Goal: Task Accomplishment & Management: Manage account settings

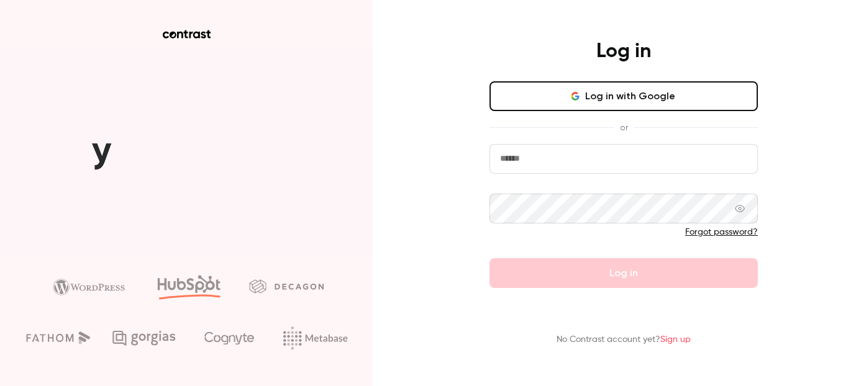
click at [636, 106] on button "Log in with Google" at bounding box center [623, 96] width 268 height 30
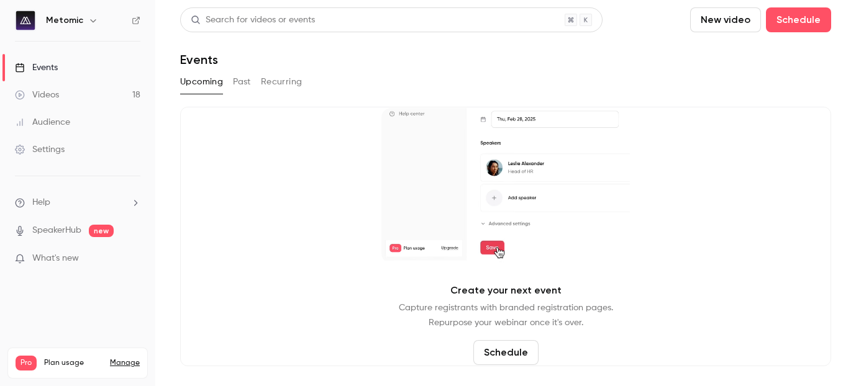
click at [47, 152] on div "Settings" at bounding box center [40, 149] width 50 height 12
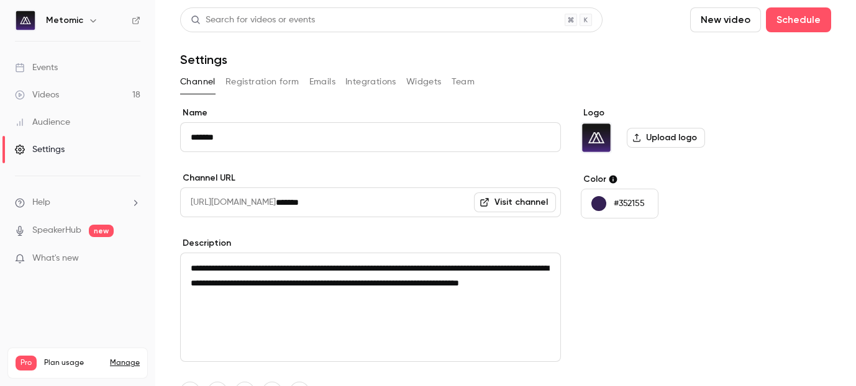
click at [468, 78] on button "Team" at bounding box center [464, 82] width 24 height 20
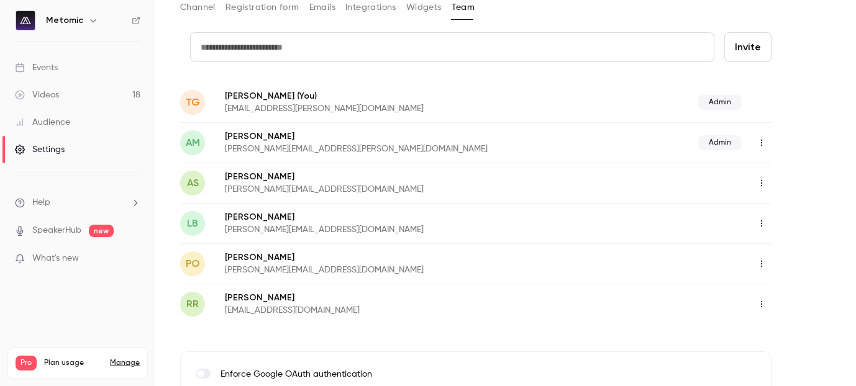
scroll to position [75, 0]
click at [758, 263] on icon "button" at bounding box center [762, 263] width 10 height 9
click at [776, 328] on div "Delete member" at bounding box center [788, 327] width 94 height 12
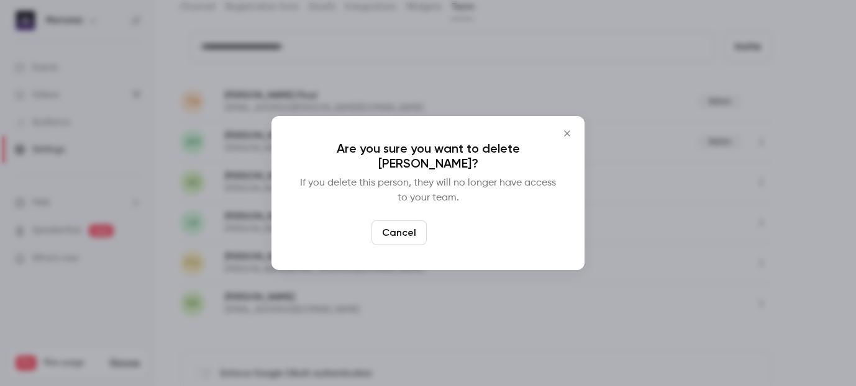
click at [459, 236] on button "Delete" at bounding box center [458, 233] width 53 height 25
